Goal: Ask a question

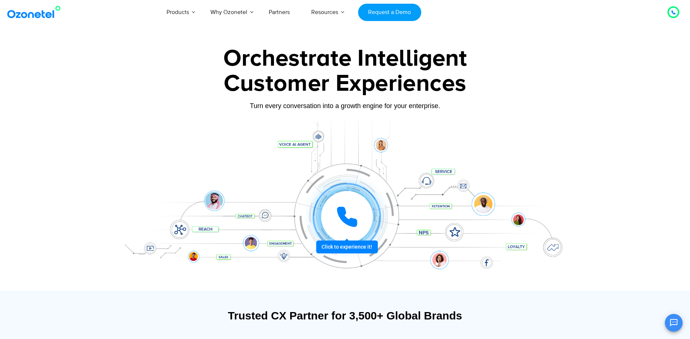
click at [677, 329] on button "Open chat" at bounding box center [674, 323] width 18 height 18
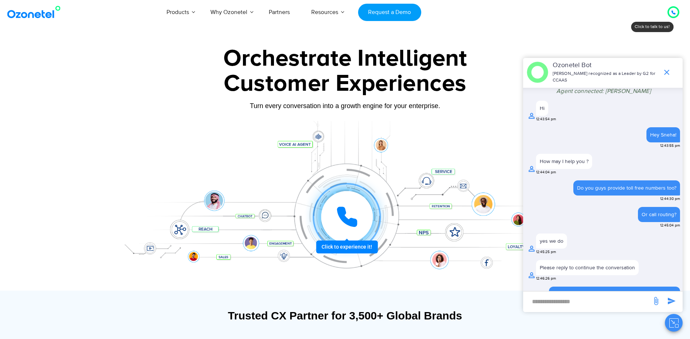
scroll to position [179, 0]
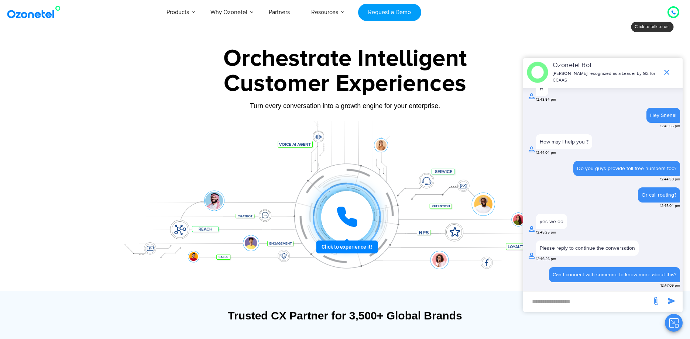
click at [570, 302] on input "new-msg-input" at bounding box center [587, 301] width 121 height 13
type input "*"
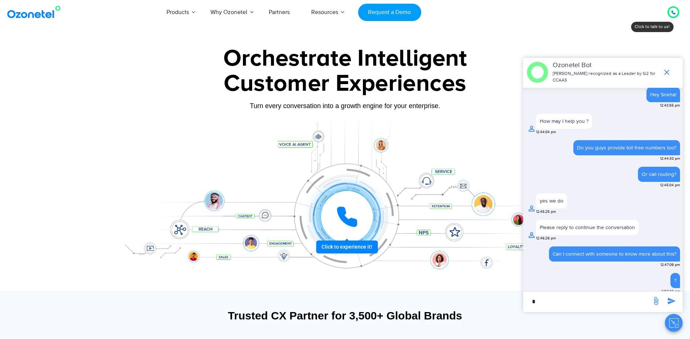
scroll to position [203, 0]
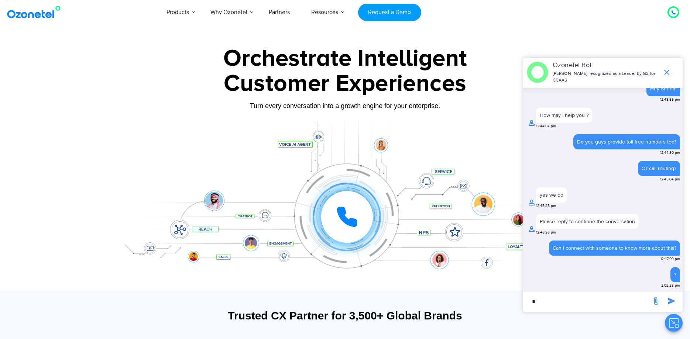
click at [671, 13] on div at bounding box center [673, 12] width 9 height 9
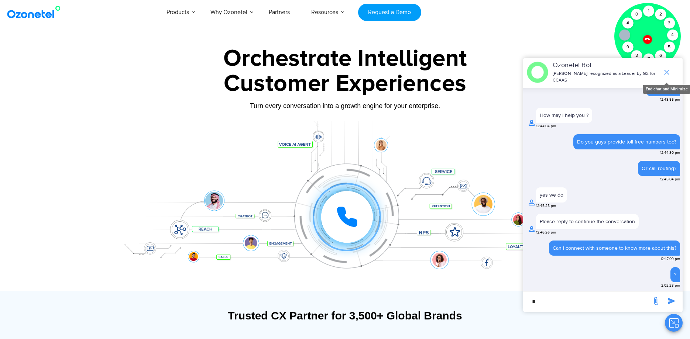
click at [670, 75] on icon "end chat or minimize" at bounding box center [667, 72] width 9 height 9
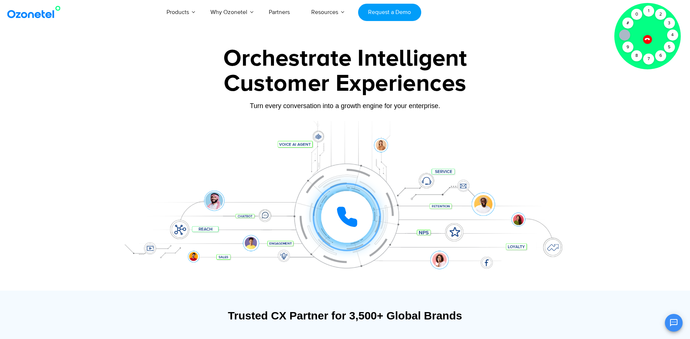
scroll to position [202, 0]
click at [646, 9] on div "1" at bounding box center [648, 11] width 11 height 11
click at [671, 321] on icon "Open chat" at bounding box center [673, 322] width 7 height 7
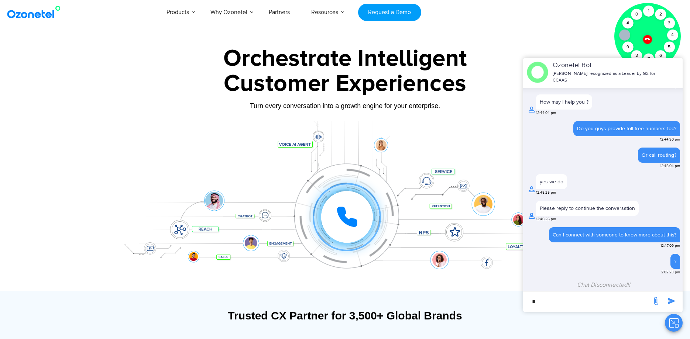
scroll to position [217, 0]
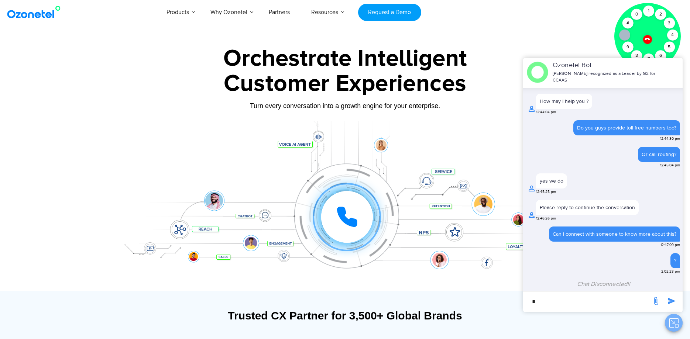
click at [671, 321] on icon "Close chat" at bounding box center [674, 323] width 9 height 9
click at [583, 51] on div at bounding box center [345, 165] width 690 height 251
click at [598, 328] on div "OK Ozonetel Bot Ozonetel recognized as a Leader by G2 for CCAAS Hey Sneha! 12:4…" at bounding box center [603, 195] width 160 height 274
click at [677, 319] on icon "Close chat" at bounding box center [674, 323] width 9 height 9
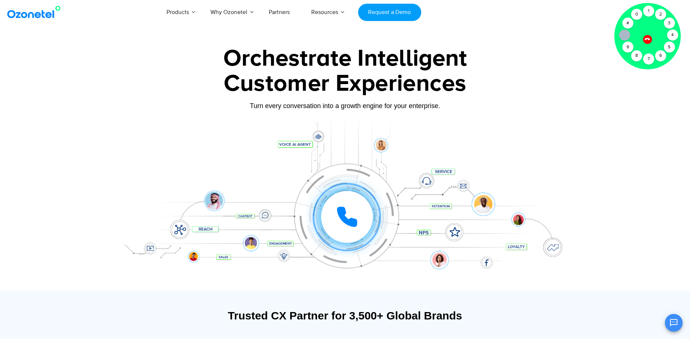
click at [645, 40] on div at bounding box center [647, 39] width 13 height 13
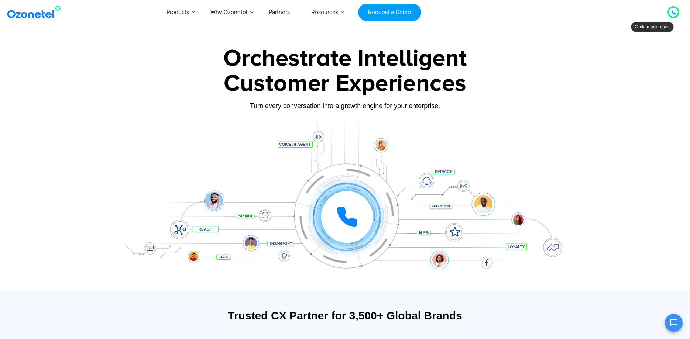
click at [559, 61] on div "Orchestrate Intelligent" at bounding box center [345, 59] width 462 height 24
